Goal: Find specific fact: Find specific fact

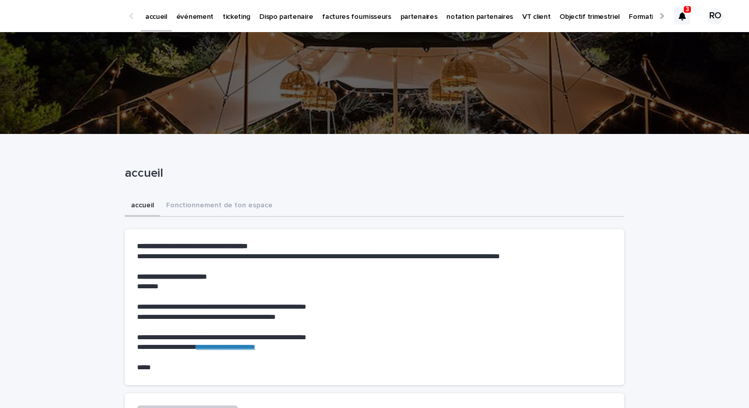
click at [194, 12] on p "événement" at bounding box center [194, 10] width 37 height 21
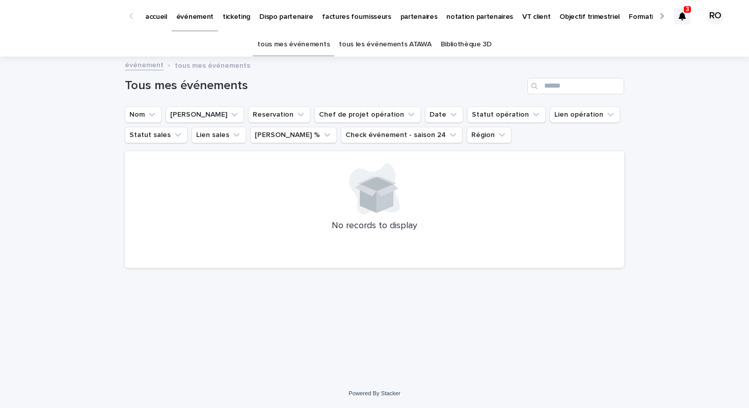
click at [377, 50] on link "tous les événements ATAWA" at bounding box center [385, 45] width 92 height 24
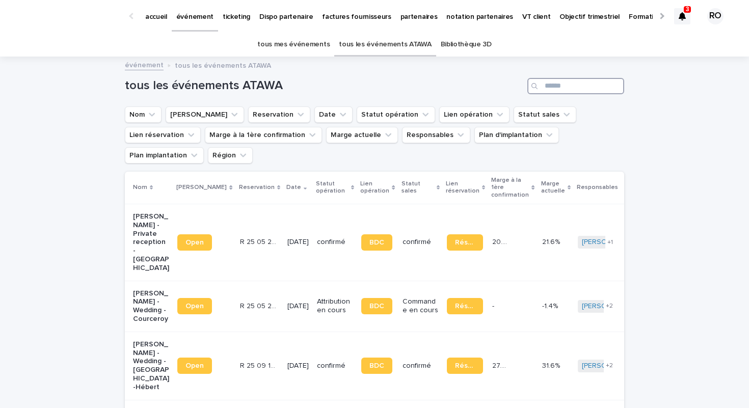
click at [558, 83] on input "Search" at bounding box center [575, 86] width 97 height 16
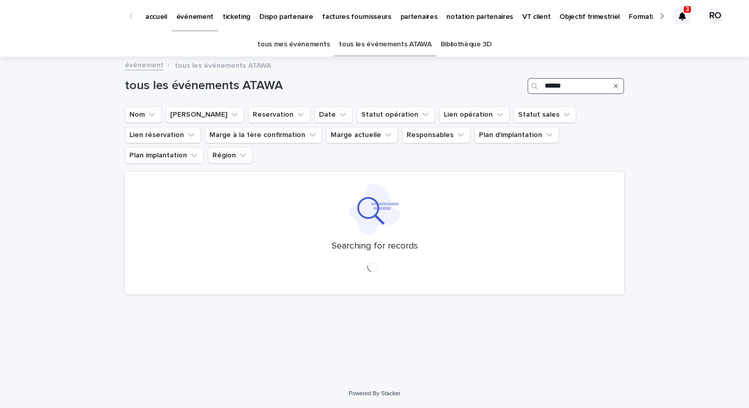
type input "******"
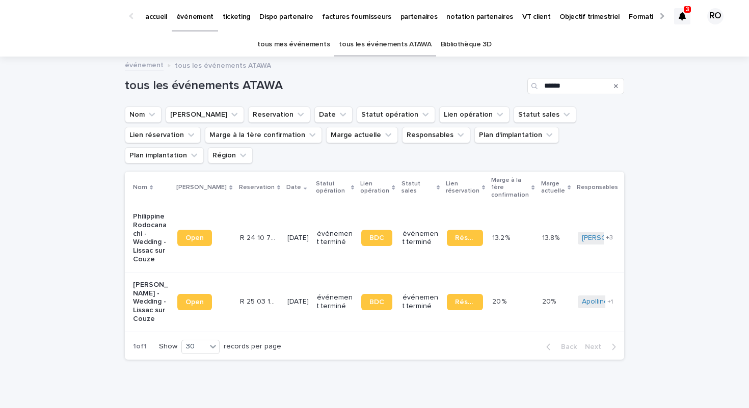
click at [287, 234] on p "[DATE]" at bounding box center [297, 238] width 21 height 9
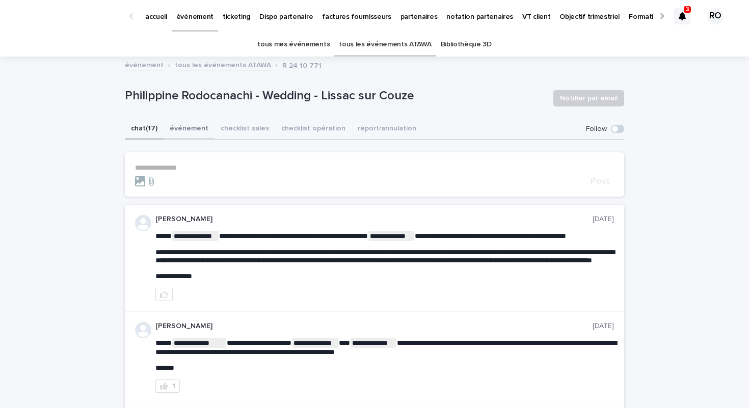
click at [187, 132] on button "événement" at bounding box center [189, 129] width 51 height 21
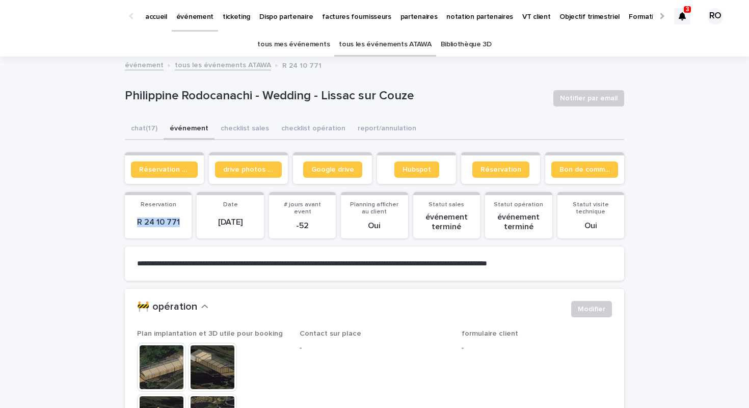
drag, startPoint x: 181, startPoint y: 223, endPoint x: 116, endPoint y: 222, distance: 64.7
copy p "R 24 10 771"
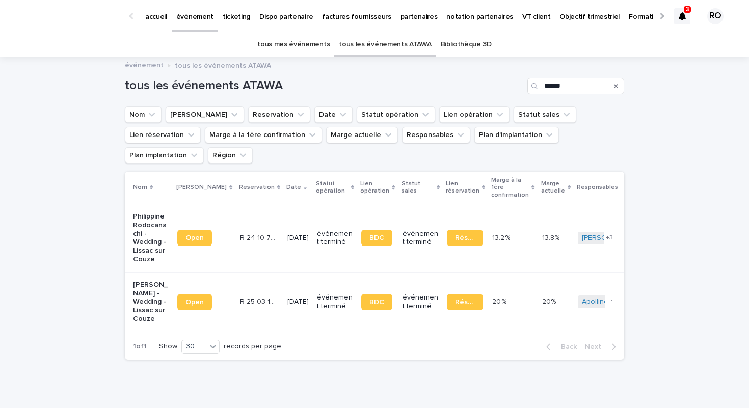
click at [287, 298] on p "[DATE]" at bounding box center [297, 302] width 21 height 9
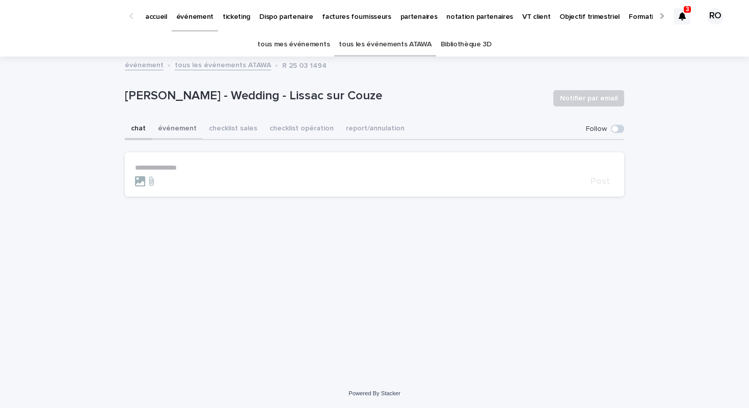
click at [172, 135] on button "événement" at bounding box center [177, 129] width 51 height 21
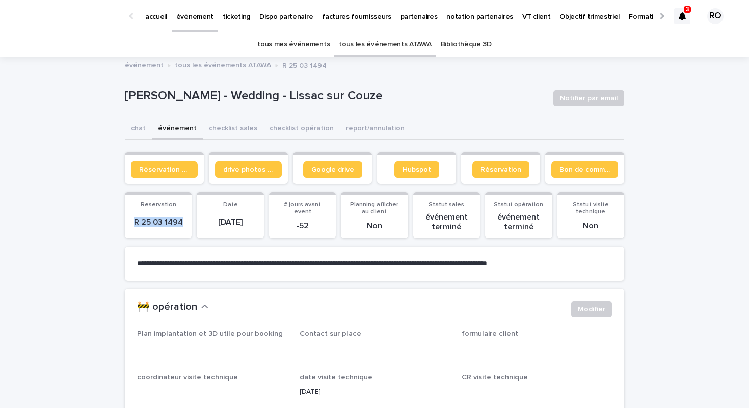
drag, startPoint x: 135, startPoint y: 221, endPoint x: 185, endPoint y: 224, distance: 50.5
click at [185, 224] on p "R 25 03 1494" at bounding box center [158, 223] width 55 height 10
copy p "R 25 03 1494"
click at [137, 21] on div at bounding box center [132, 16] width 16 height 32
click at [134, 18] on div at bounding box center [132, 16] width 16 height 32
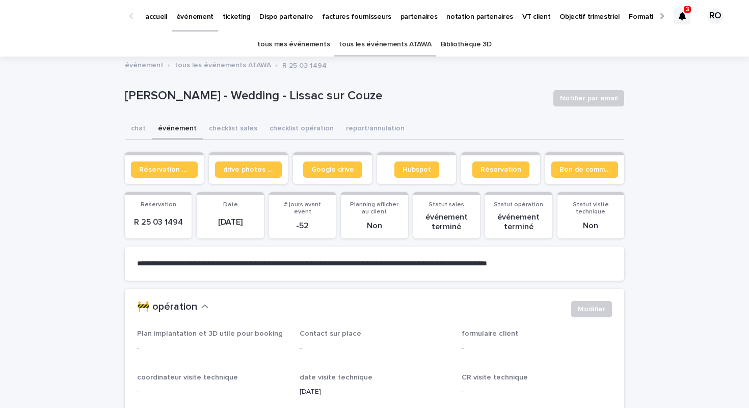
click at [133, 11] on div at bounding box center [132, 16] width 16 height 32
click at [132, 24] on div at bounding box center [132, 16] width 16 height 32
click at [132, 5] on div at bounding box center [132, 16] width 16 height 32
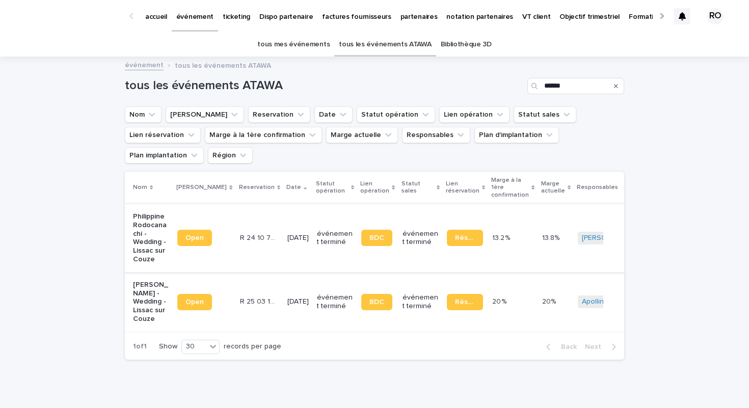
scroll to position [20, 0]
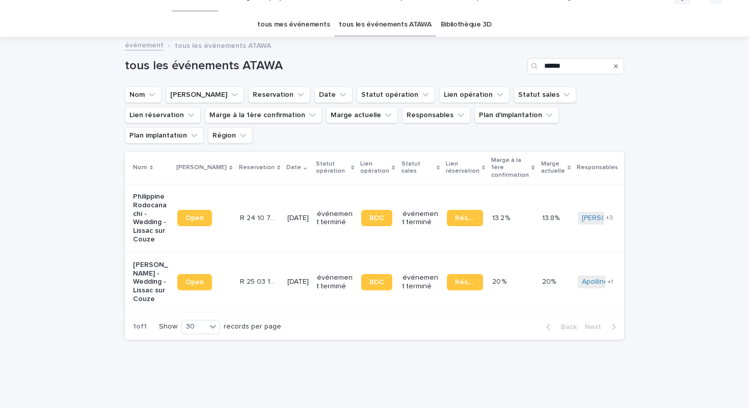
click at [236, 200] on td "R 24 10 771 R 24 10 771" at bounding box center [259, 218] width 47 height 68
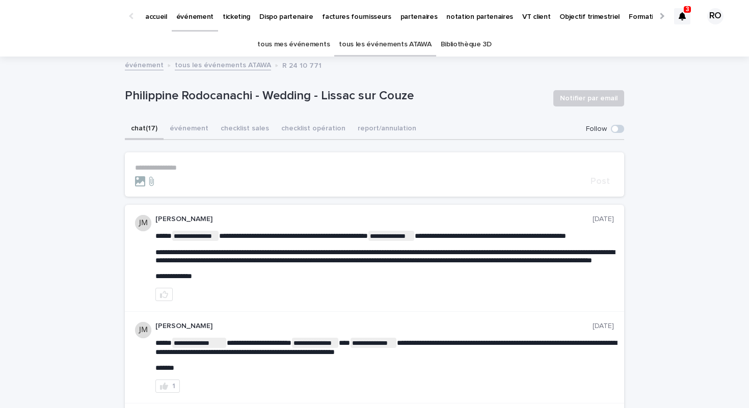
click at [181, 137] on button "événement" at bounding box center [189, 129] width 51 height 21
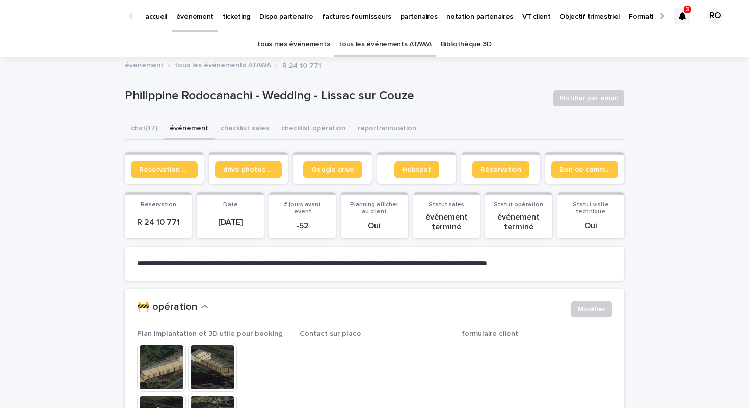
click at [131, 222] on p "R 24 10 771" at bounding box center [158, 223] width 55 height 10
drag, startPoint x: 131, startPoint y: 222, endPoint x: 173, endPoint y: 222, distance: 41.3
click at [173, 222] on p "R 24 10 771" at bounding box center [158, 223] width 55 height 10
copy p "R 24 10 771"
